Goal: Information Seeking & Learning: Learn about a topic

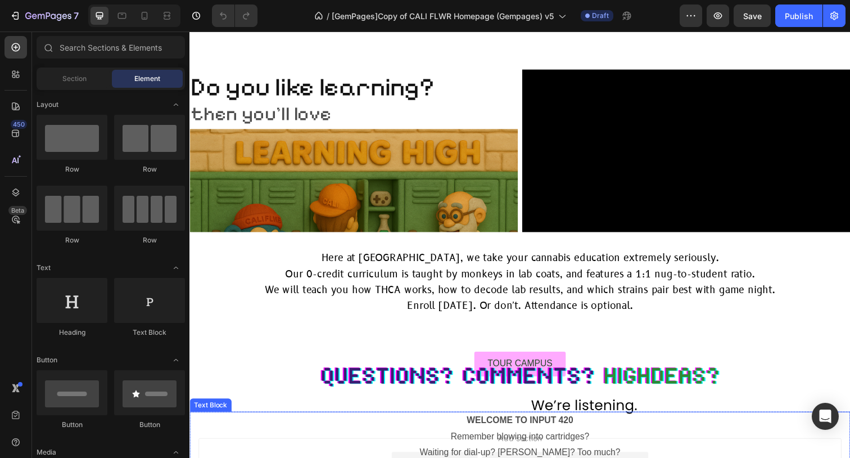
scroll to position [3909, 0]
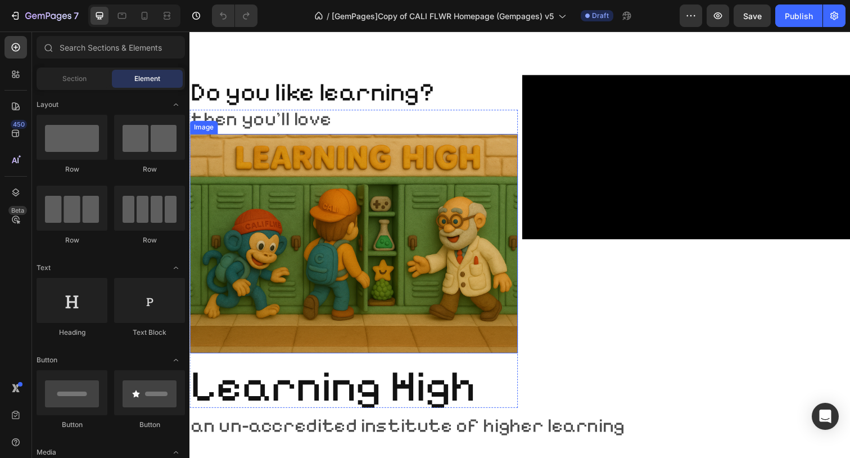
click at [424, 224] on img at bounding box center [357, 247] width 335 height 223
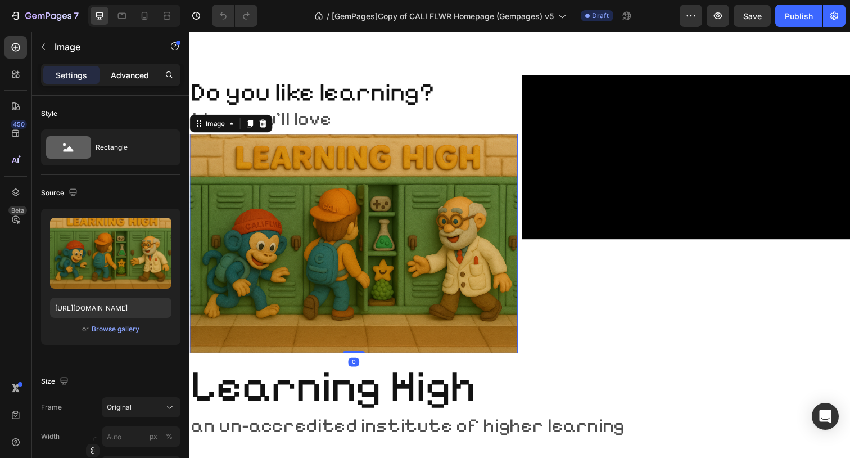
click at [136, 66] on div "Advanced" at bounding box center [130, 75] width 56 height 18
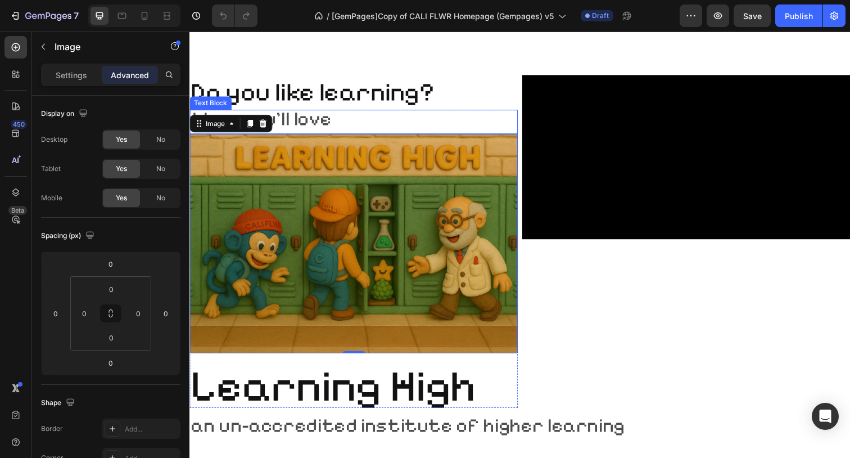
click at [350, 121] on p "then you'll love" at bounding box center [357, 122] width 333 height 20
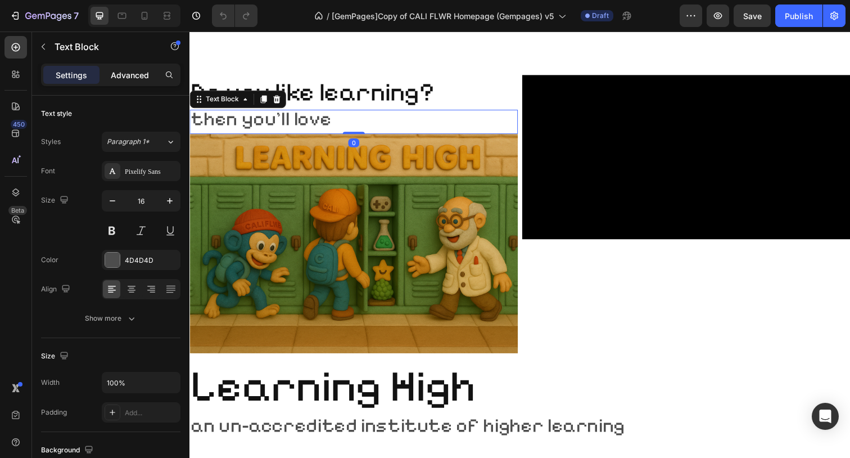
click at [133, 76] on p "Advanced" at bounding box center [130, 75] width 38 height 12
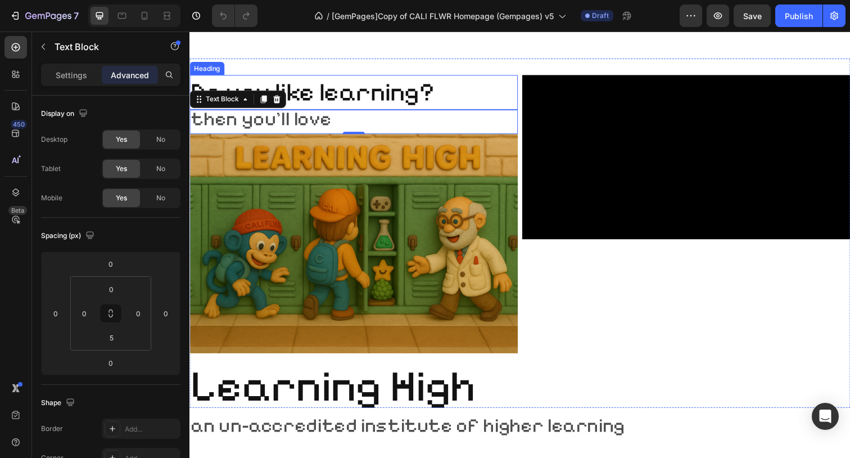
click at [373, 102] on h2 "Do you like learning?" at bounding box center [357, 94] width 335 height 36
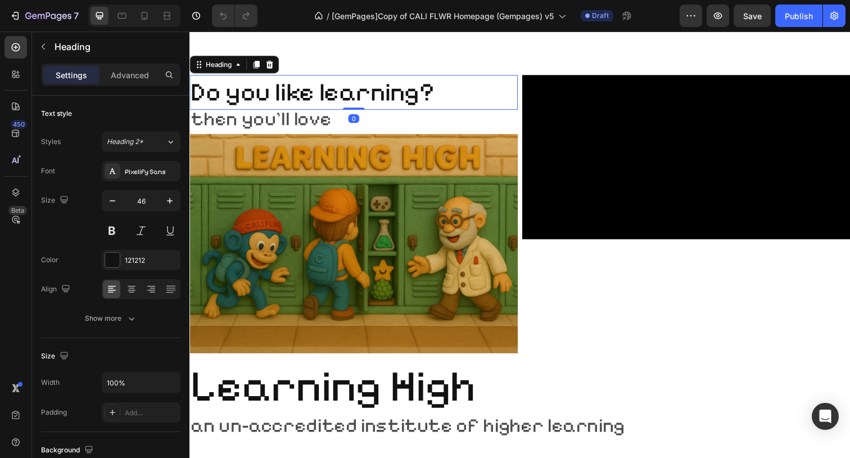
click at [179, 92] on div "Settings Advanced" at bounding box center [110, 80] width 157 height 32
click at [133, 78] on p "Advanced" at bounding box center [130, 75] width 38 height 12
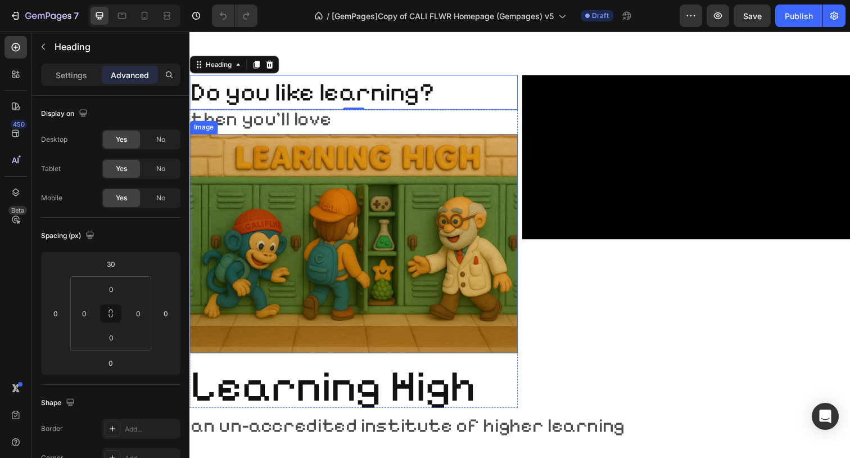
click at [427, 287] on img at bounding box center [357, 247] width 335 height 223
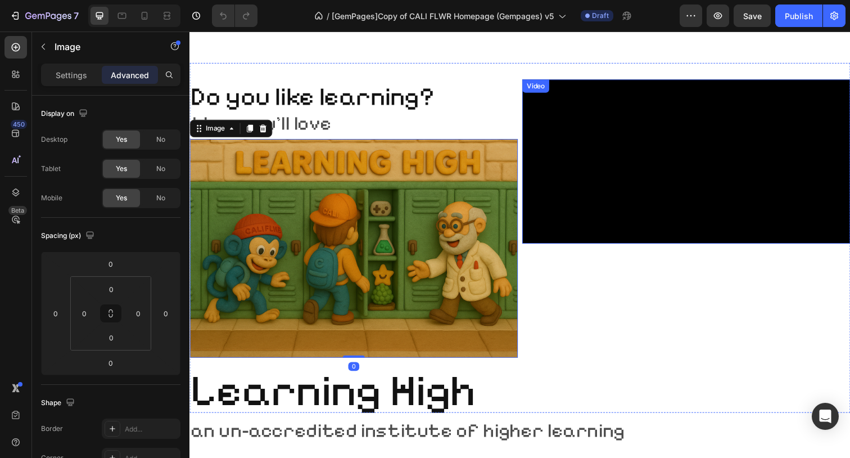
scroll to position [3903, 0]
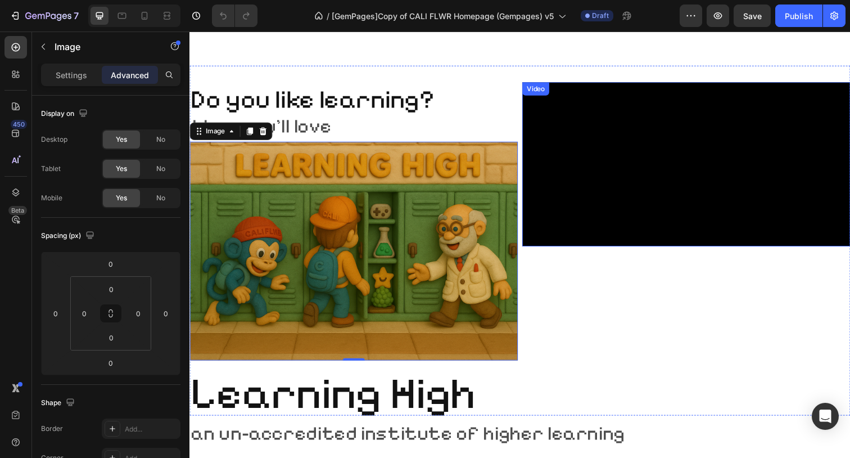
click at [675, 242] on video at bounding box center [696, 167] width 335 height 168
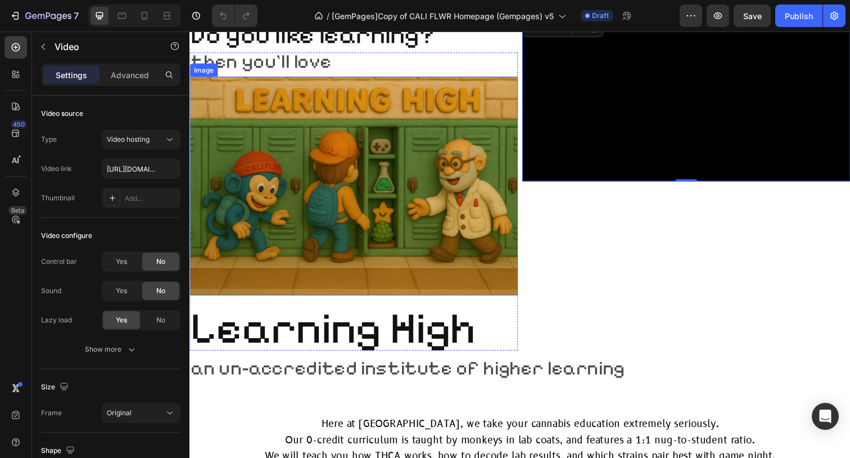
scroll to position [3978, 0]
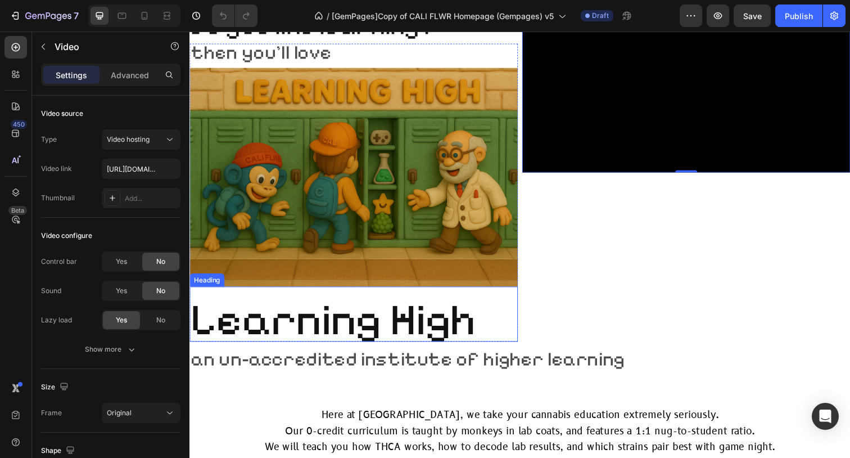
click at [449, 327] on span "Learning High" at bounding box center [336, 325] width 291 height 54
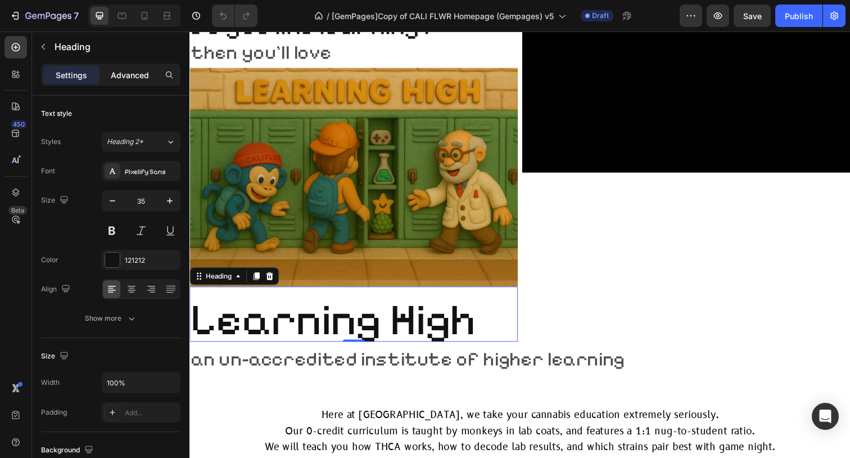
click at [130, 70] on p "Advanced" at bounding box center [130, 75] width 38 height 12
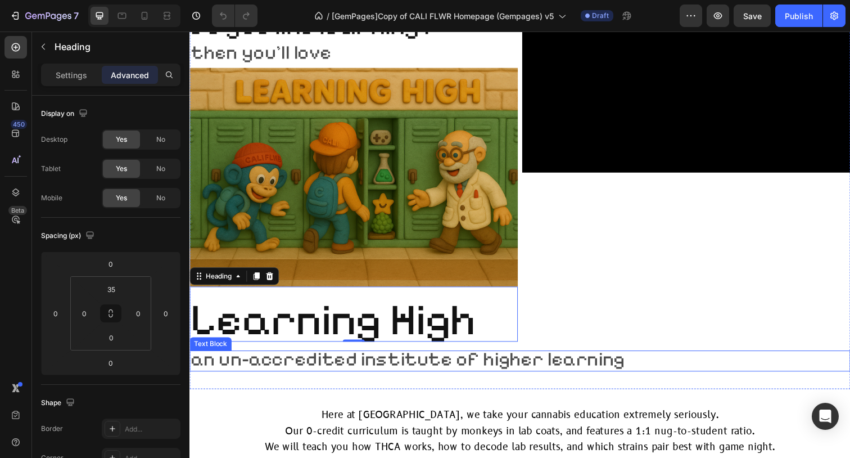
click at [305, 364] on span "an un-accredited institute of higher learning" at bounding box center [413, 366] width 444 height 24
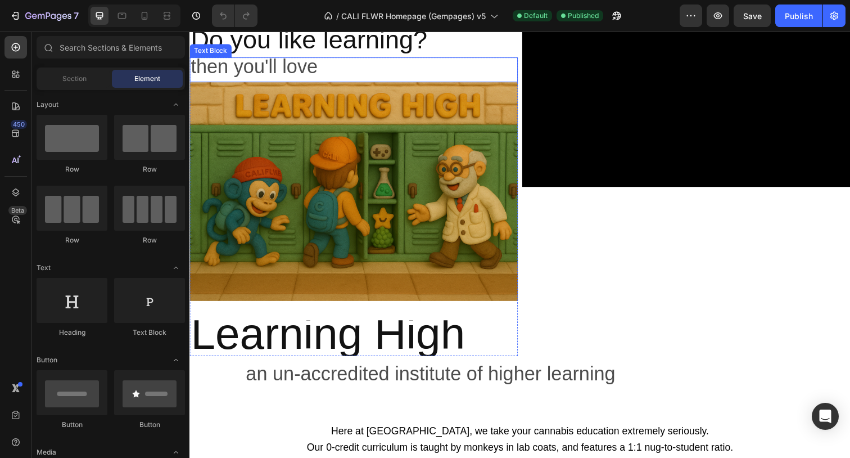
scroll to position [2972, 0]
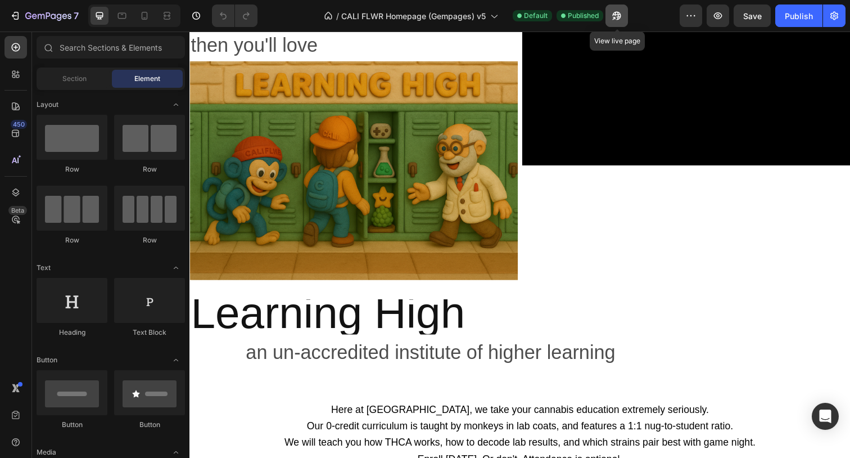
click at [621, 15] on icon "button" at bounding box center [616, 15] width 11 height 11
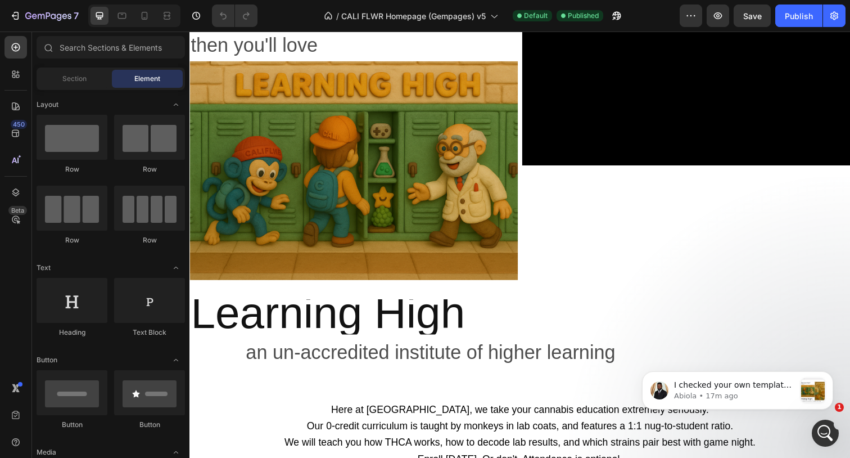
scroll to position [0, 0]
